Goal: Task Accomplishment & Management: Manage account settings

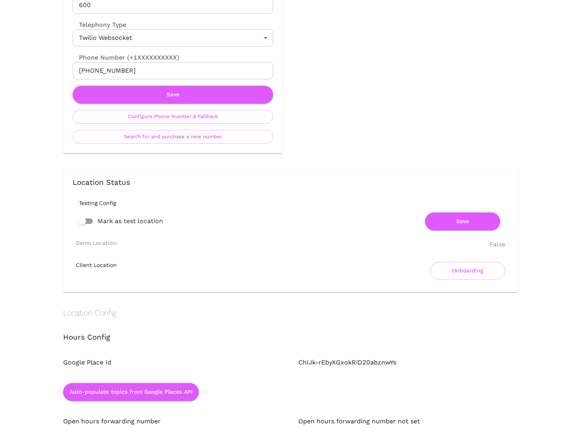
scroll to position [296, 0]
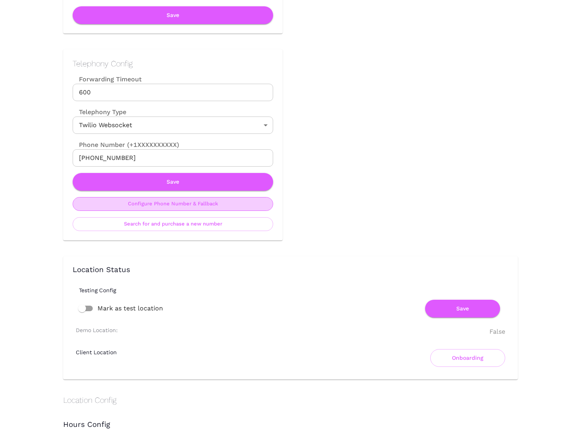
click at [159, 206] on button "Configure Phone Number & Fallback" at bounding box center [173, 204] width 201 height 14
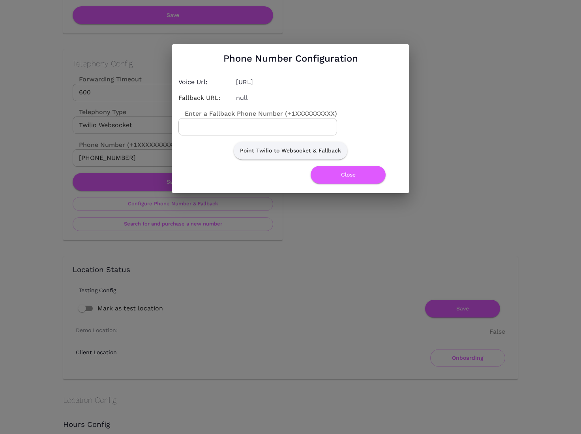
click at [460, 85] on div "Phone Number Configuration Voice Url: [URL] Fallback URL: null Enter a Fallback…" at bounding box center [290, 118] width 581 height 237
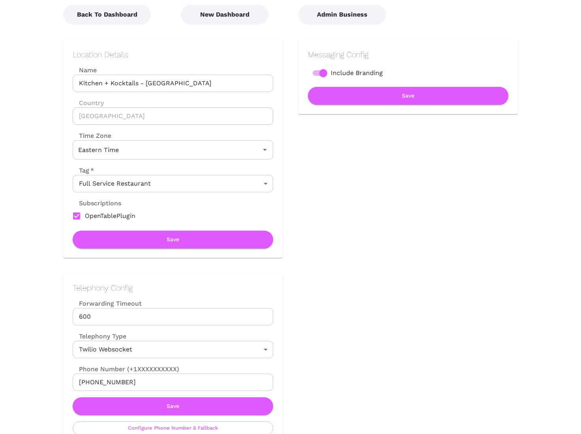
scroll to position [0, 0]
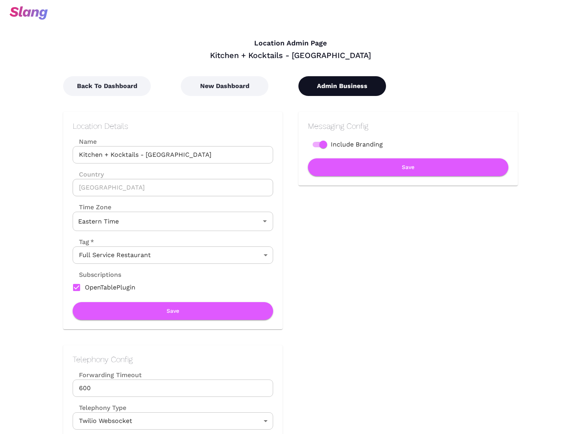
click at [353, 86] on button "Admin Business" at bounding box center [342, 86] width 88 height 20
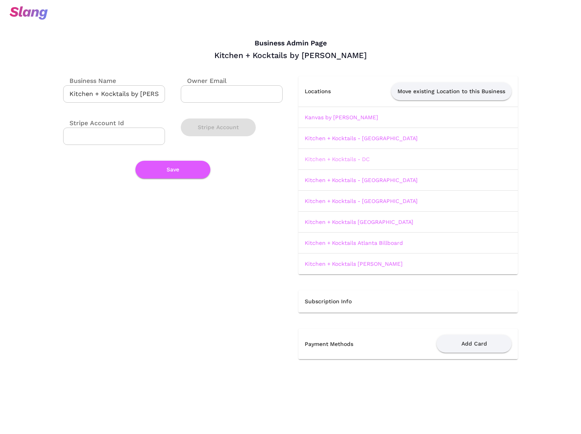
click at [360, 159] on link "Kitchen + Kocktails - DC" at bounding box center [337, 159] width 65 height 6
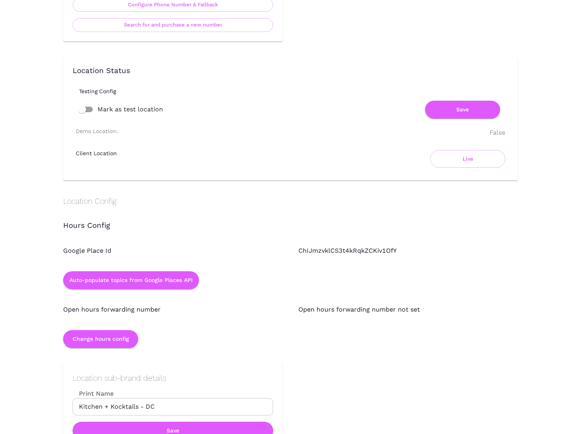
scroll to position [238, 0]
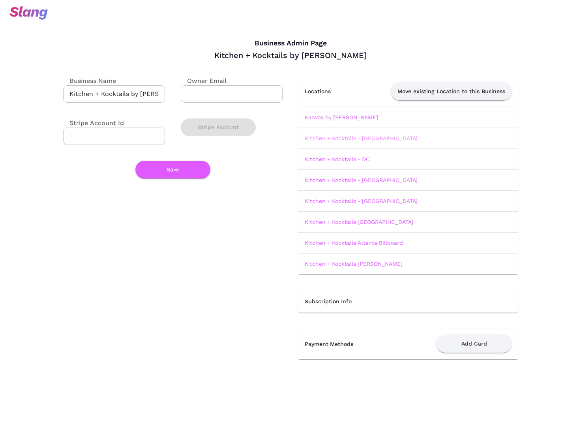
click at [359, 138] on link "Kitchen + Kocktails - [GEOGRAPHIC_DATA]" at bounding box center [361, 138] width 113 height 6
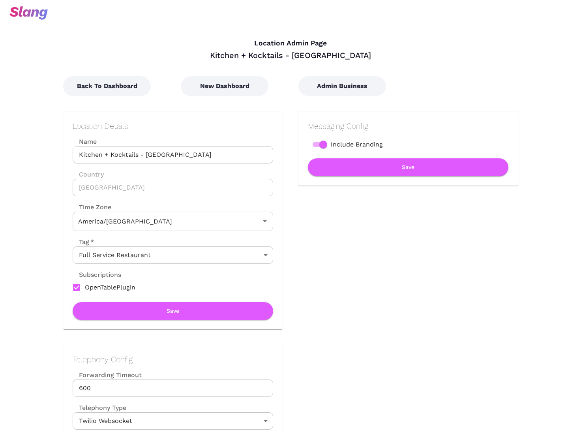
type input "Central Time"
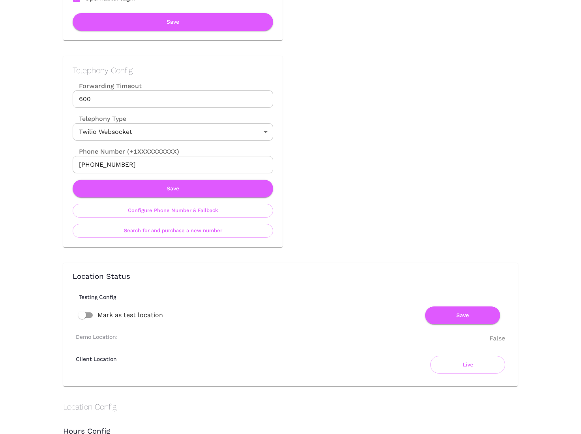
scroll to position [359, 0]
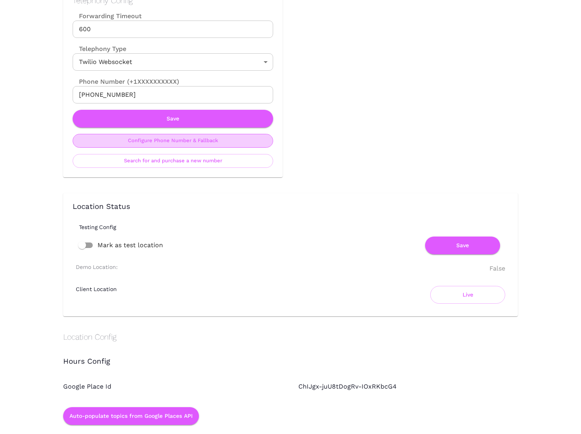
click at [203, 139] on button "Configure Phone Number & Fallback" at bounding box center [173, 141] width 201 height 14
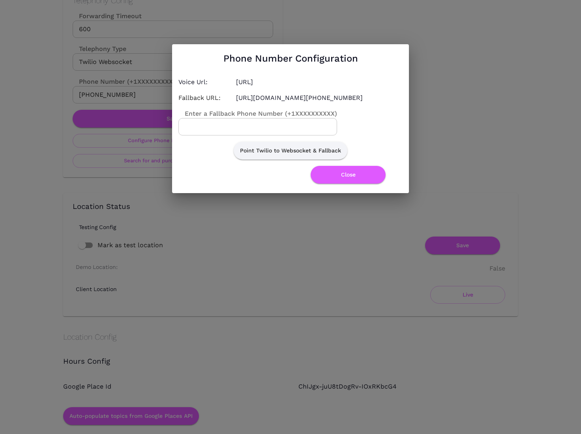
drag, startPoint x: 340, startPoint y: 102, endPoint x: 292, endPoint y: 105, distance: 48.3
click at [292, 103] on h4 "[URL][DOMAIN_NAME][PHONE_NUMBER]" at bounding box center [319, 97] width 167 height 9
copy h4 "[PHONE_NUMBER]"
click at [348, 182] on button "Close" at bounding box center [348, 175] width 75 height 18
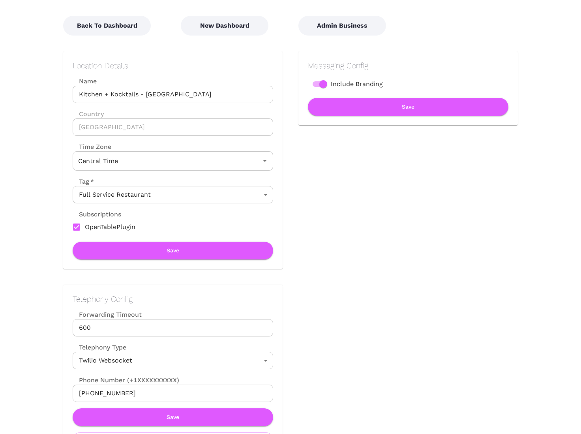
scroll to position [0, 0]
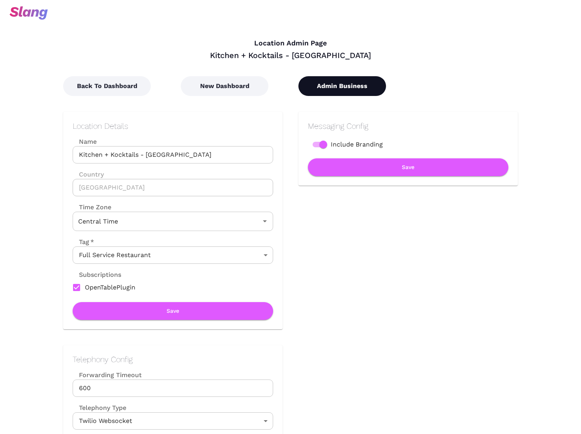
click at [319, 88] on button "Admin Business" at bounding box center [342, 86] width 88 height 20
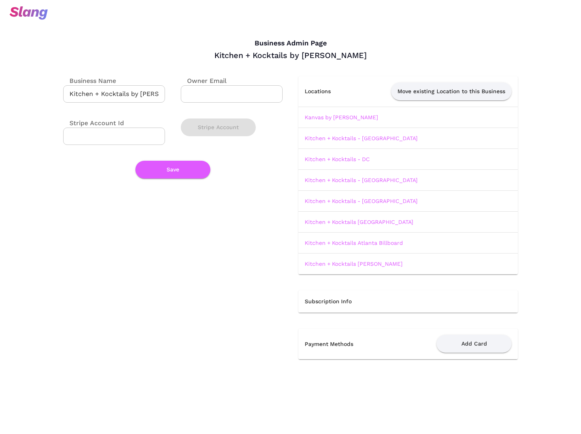
click at [351, 205] on td "Kitchen + Kocktails - [GEOGRAPHIC_DATA]" at bounding box center [408, 200] width 220 height 21
click at [351, 203] on link "Kitchen + Kocktails - [GEOGRAPHIC_DATA]" at bounding box center [361, 201] width 113 height 6
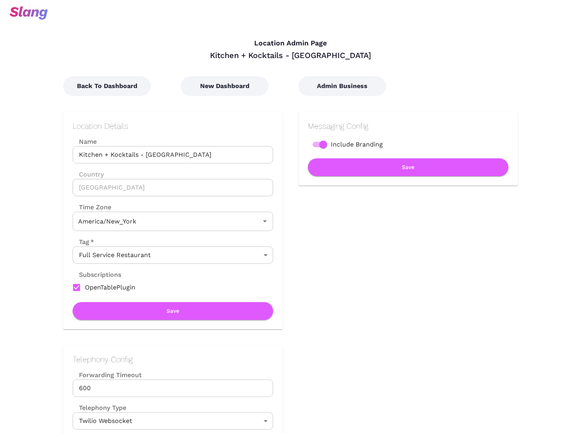
type input "Eastern Time"
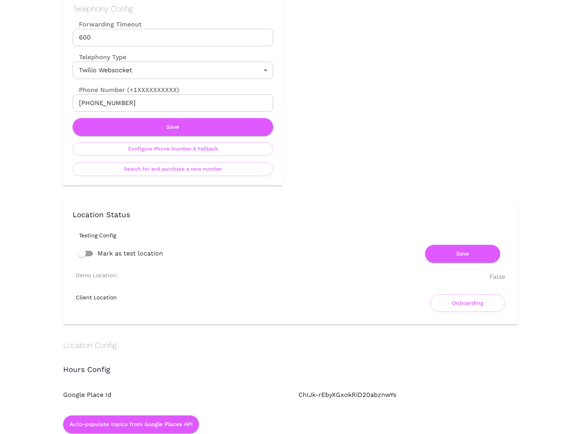
scroll to position [313, 0]
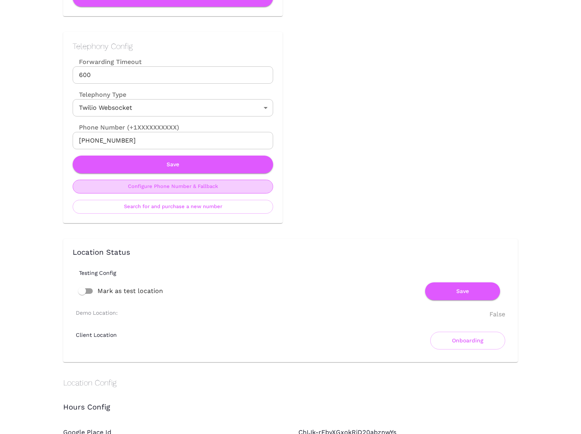
click at [190, 189] on button "Configure Phone Number & Fallback" at bounding box center [173, 187] width 201 height 14
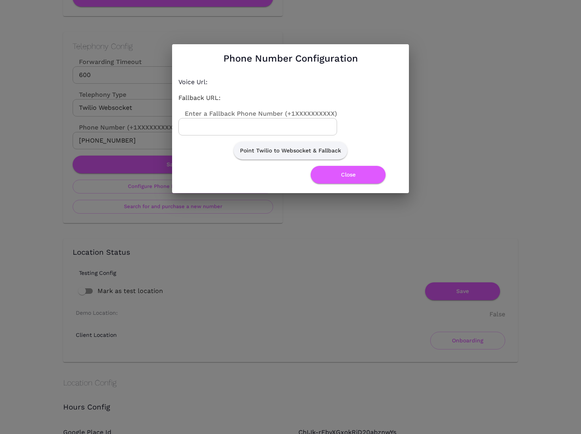
click at [255, 121] on input "Enter a Fallback Phone Number (+1XXXXXXXXXX)" at bounding box center [257, 126] width 159 height 17
paste input "[PHONE_NUMBER]"
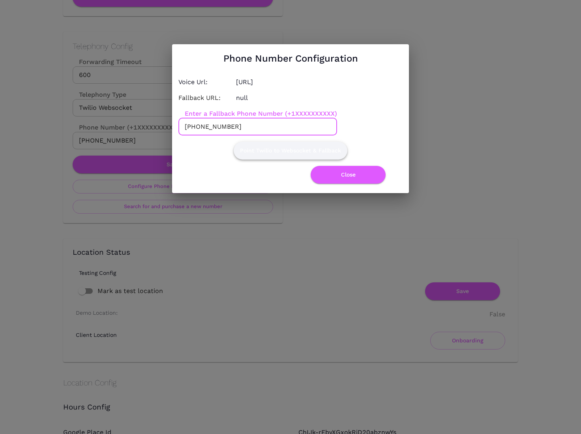
type input "[PHONE_NUMBER]"
click at [276, 150] on button "Point Twilio to Websocket & Fallback" at bounding box center [291, 151] width 114 height 18
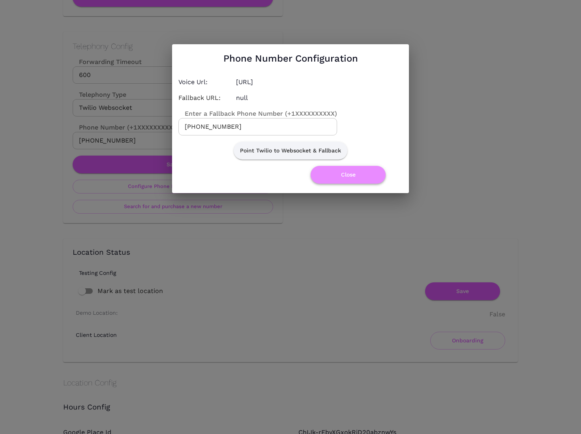
click at [368, 176] on button "Close" at bounding box center [348, 175] width 75 height 18
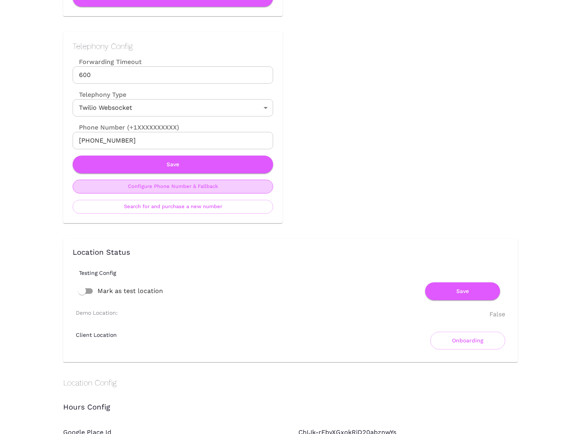
click at [205, 188] on button "Configure Phone Number & Fallback" at bounding box center [173, 187] width 201 height 14
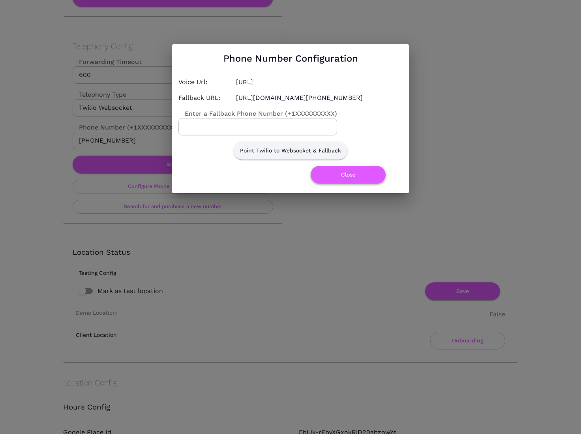
click at [361, 176] on button "Close" at bounding box center [348, 175] width 75 height 18
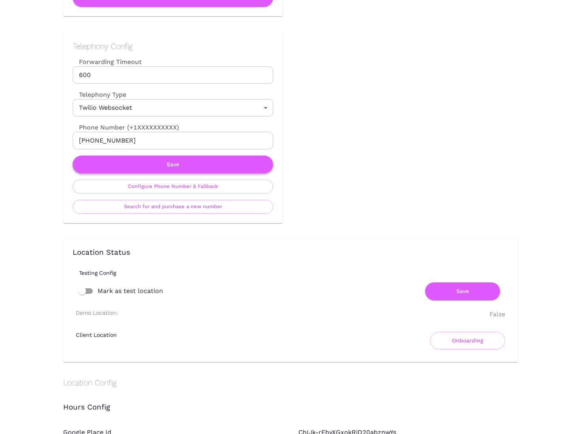
click at [209, 168] on button "Save" at bounding box center [173, 165] width 201 height 18
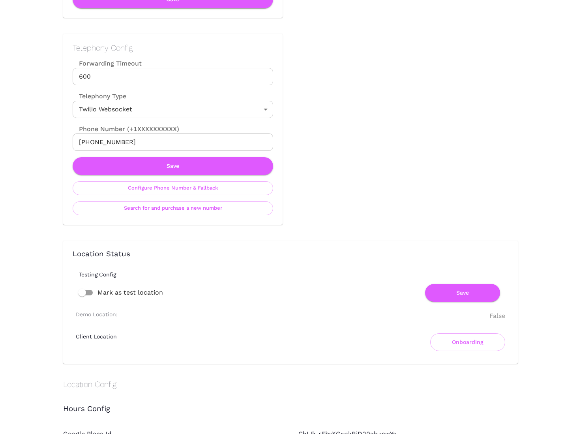
scroll to position [0, 0]
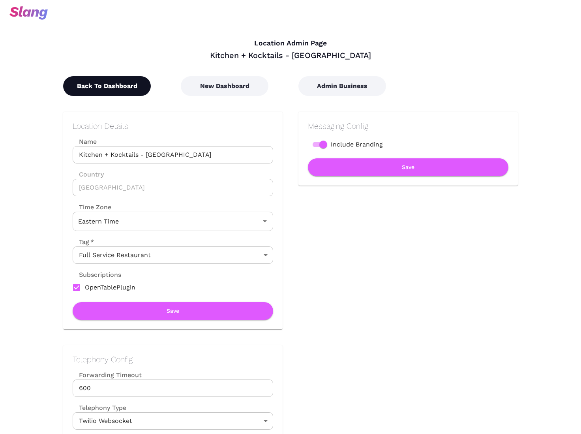
click at [122, 90] on button "Back To Dashboard" at bounding box center [107, 86] width 88 height 20
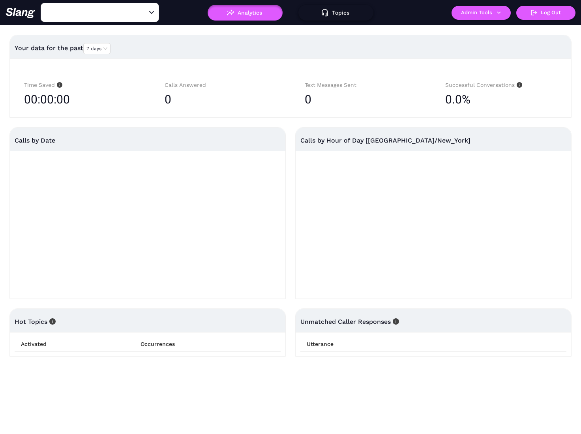
type input "Kitchen + Kocktails - [GEOGRAPHIC_DATA]"
